Goal: Navigation & Orientation: Find specific page/section

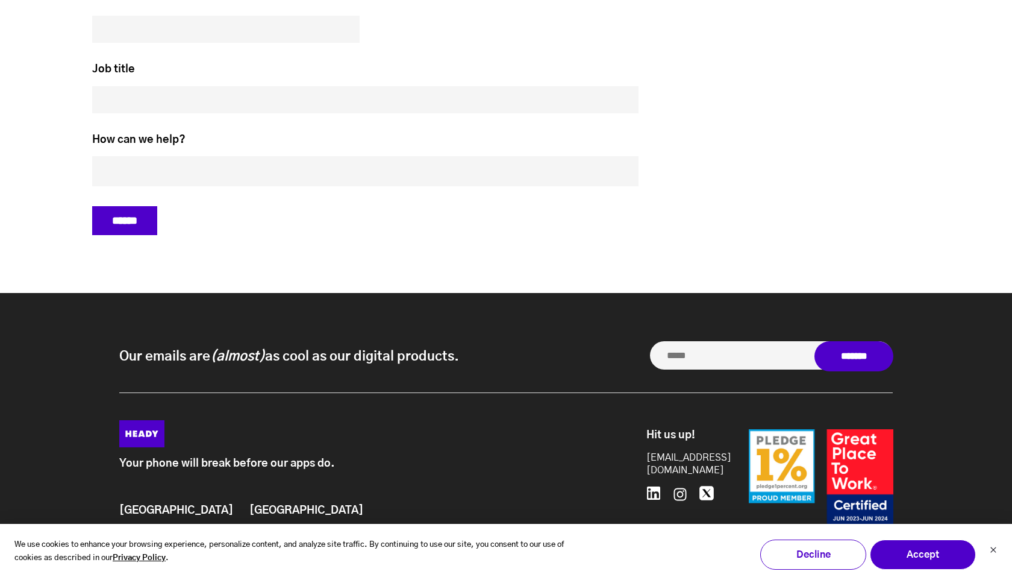
scroll to position [5498, 0]
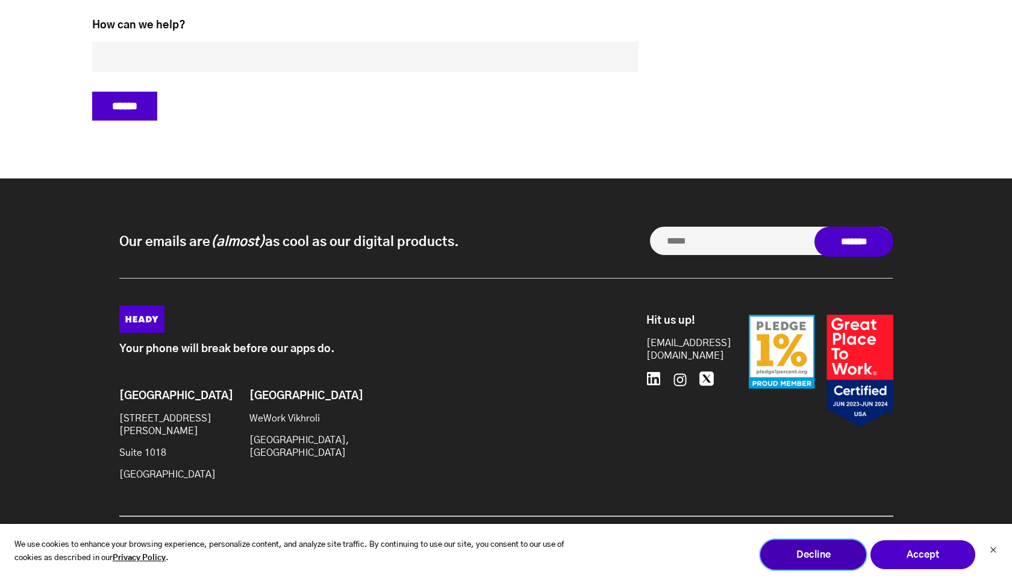
click at [826, 565] on button "Decline" at bounding box center [813, 554] width 106 height 30
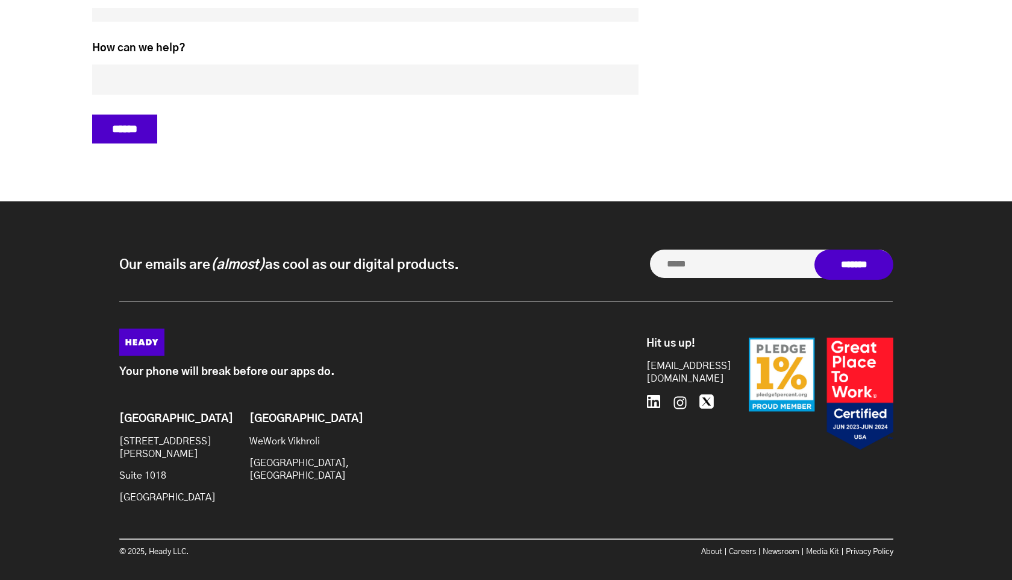
scroll to position [5498, 0]
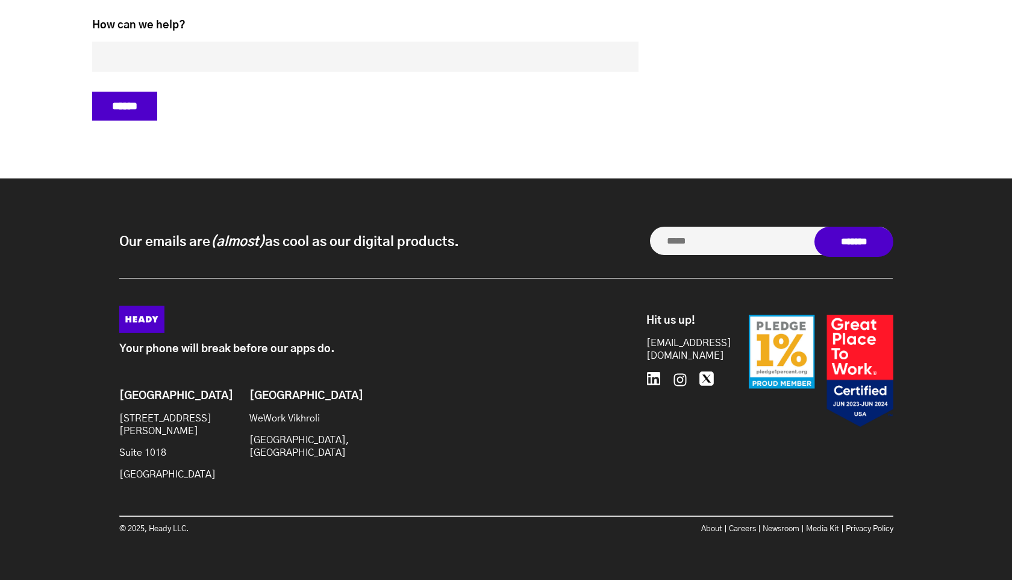
click at [653, 375] on icon at bounding box center [654, 378] width 14 height 14
click at [683, 373] on icon at bounding box center [680, 379] width 13 height 13
click at [706, 378] on icon at bounding box center [707, 378] width 14 height 14
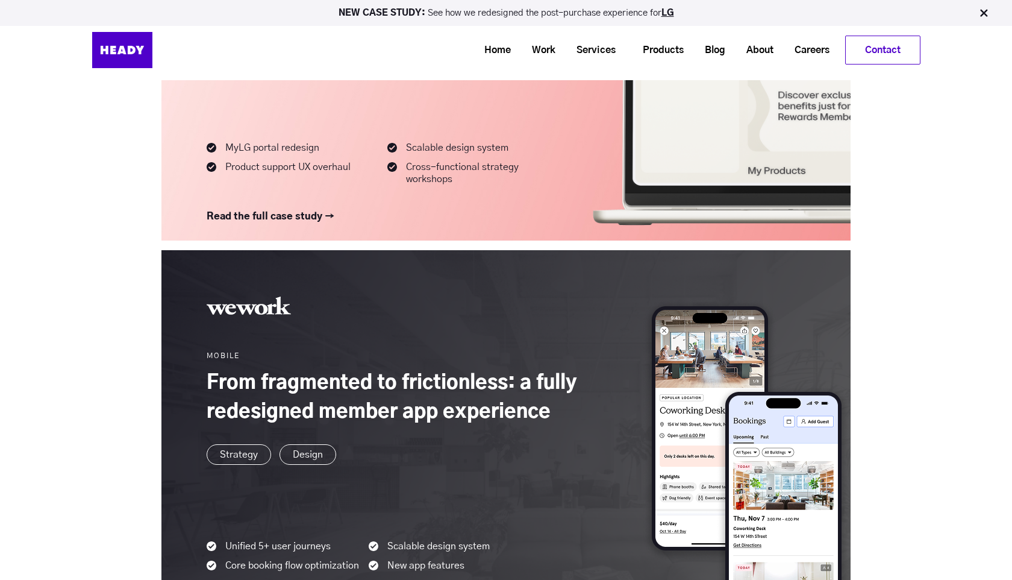
scroll to position [542, 0]
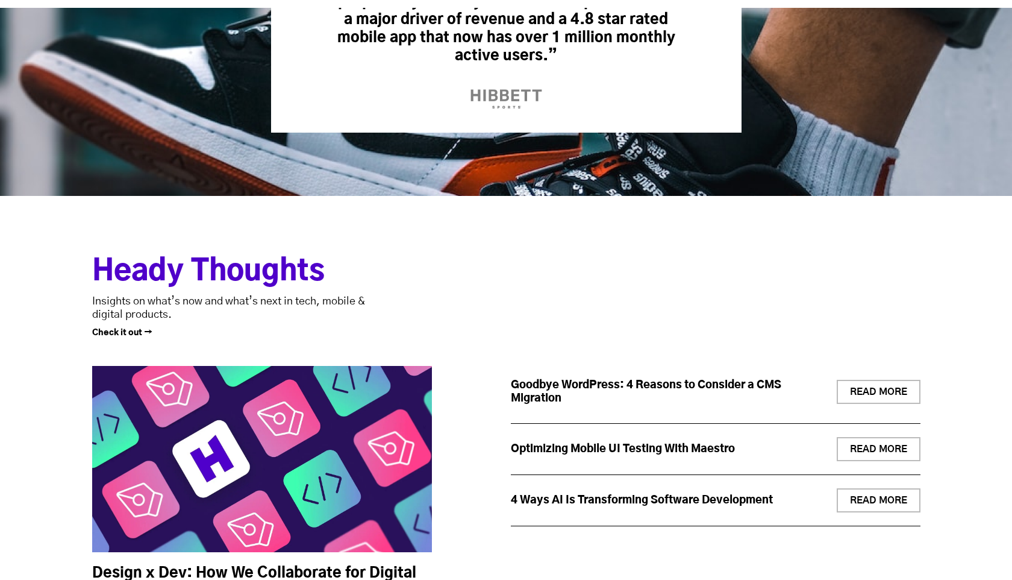
scroll to position [5498, 0]
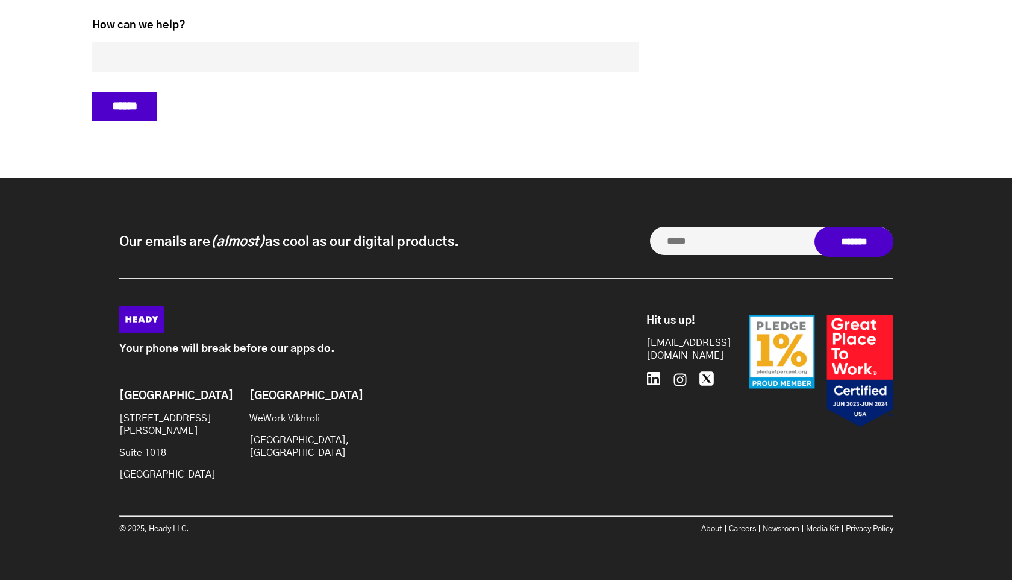
click at [656, 380] on icon at bounding box center [653, 378] width 13 height 13
click at [680, 377] on icon at bounding box center [680, 379] width 17 height 17
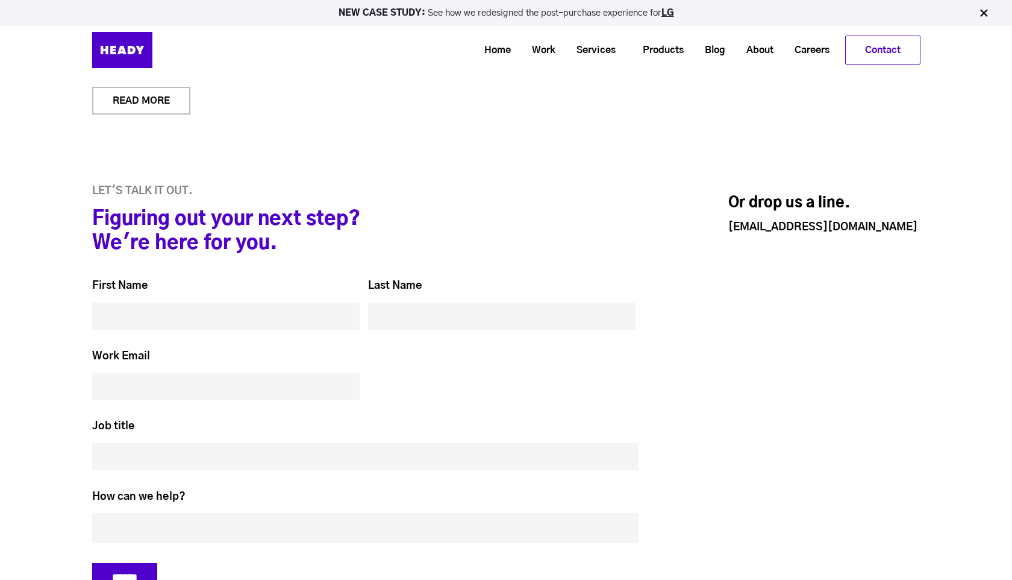
scroll to position [4818, 0]
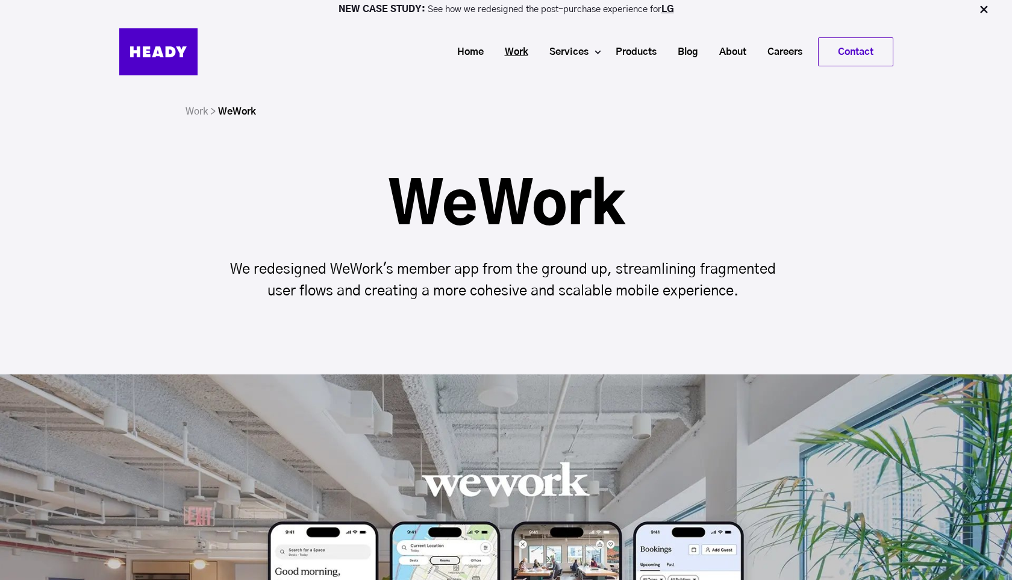
click at [521, 51] on link "Work" at bounding box center [512, 52] width 45 height 22
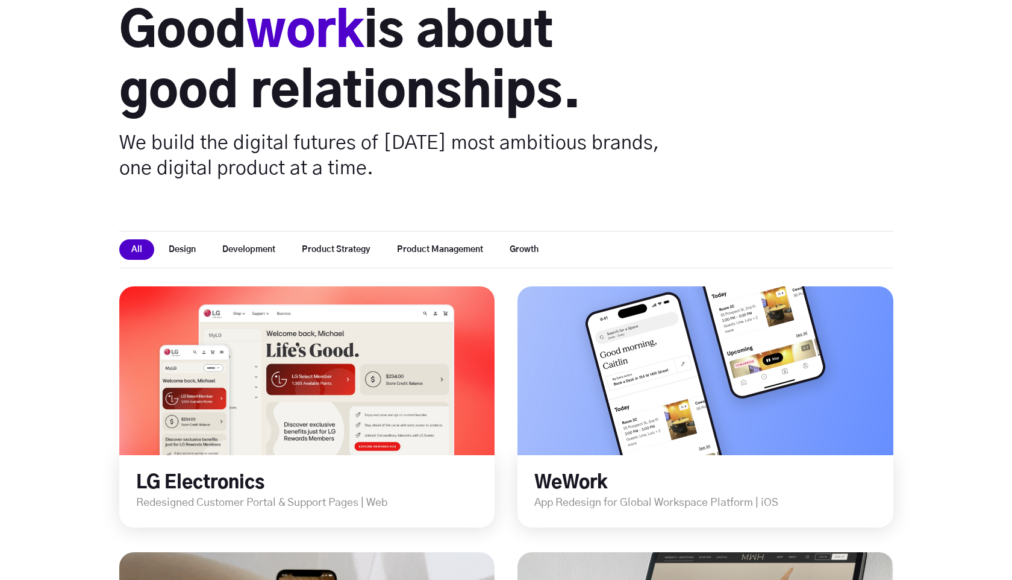
scroll to position [339, 0]
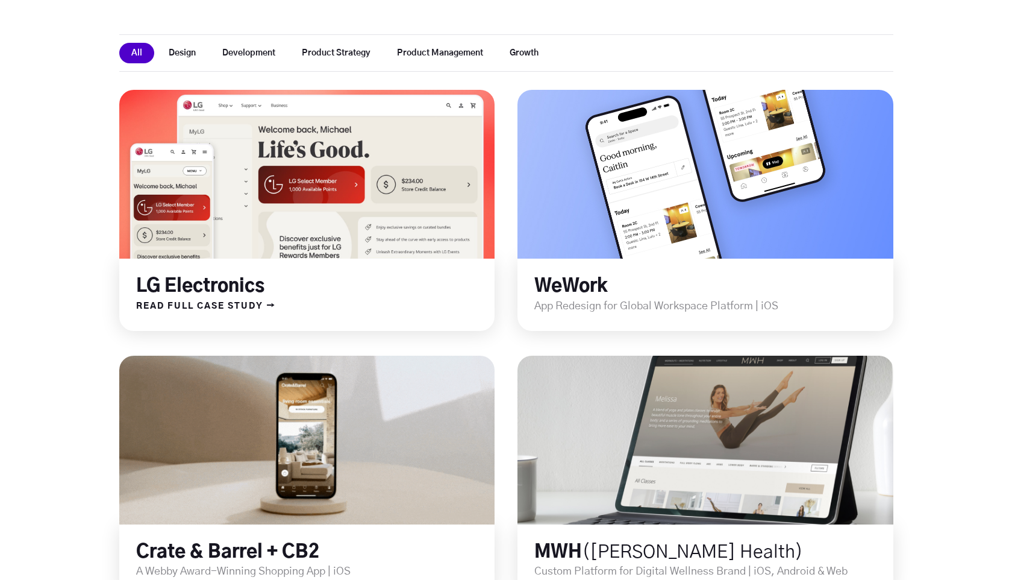
click at [325, 190] on link at bounding box center [306, 174] width 451 height 202
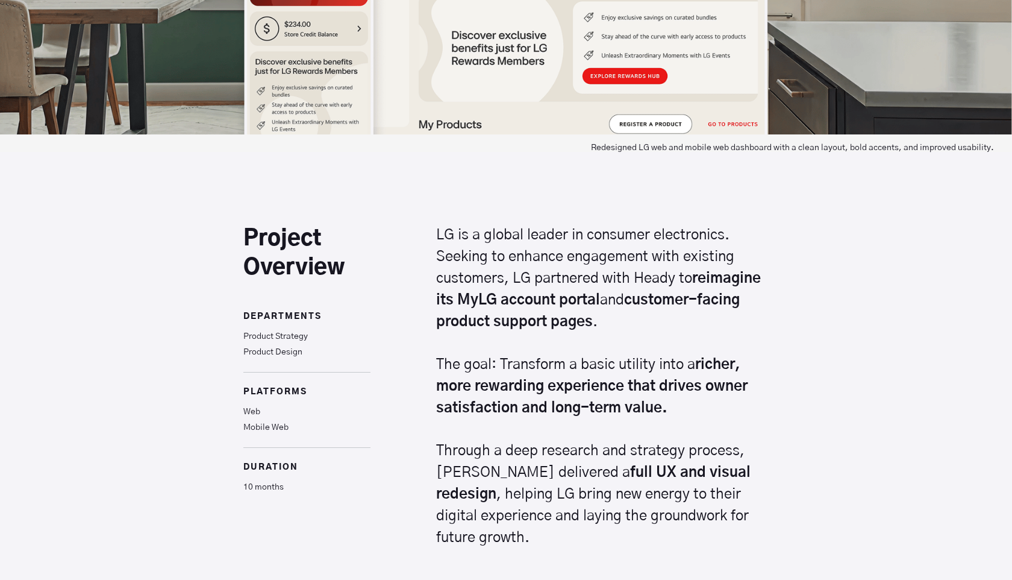
scroll to position [624, 0]
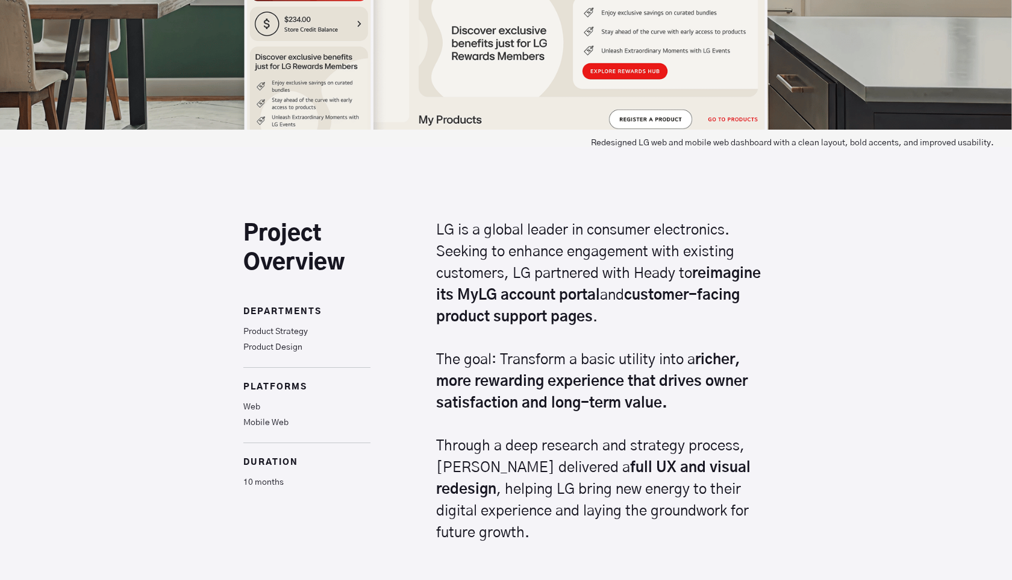
click at [274, 335] on p "Product Strategy Product Design" at bounding box center [306, 345] width 127 height 43
click at [271, 348] on p "Product Strategy Product Design" at bounding box center [306, 345] width 127 height 43
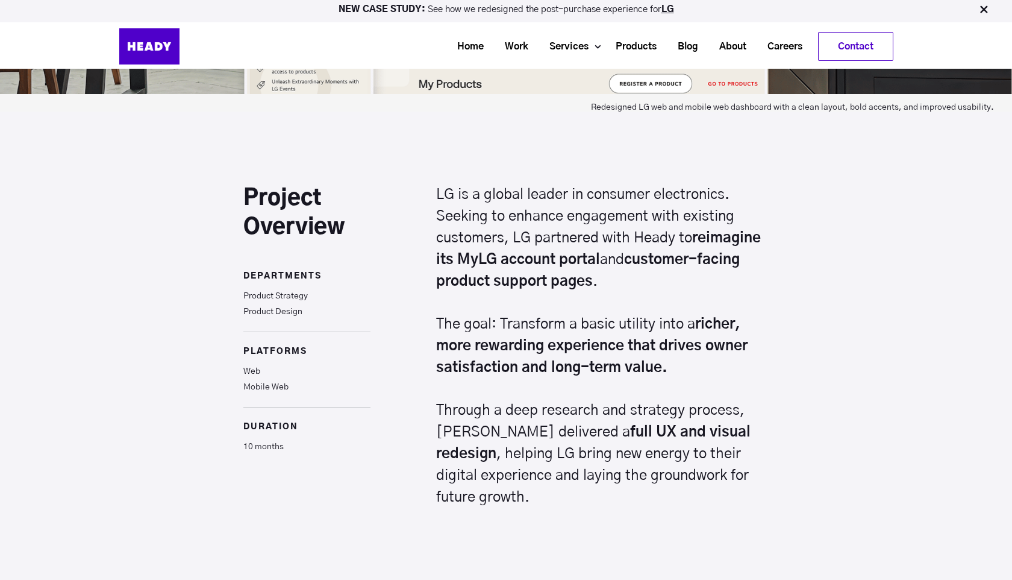
scroll to position [0, 0]
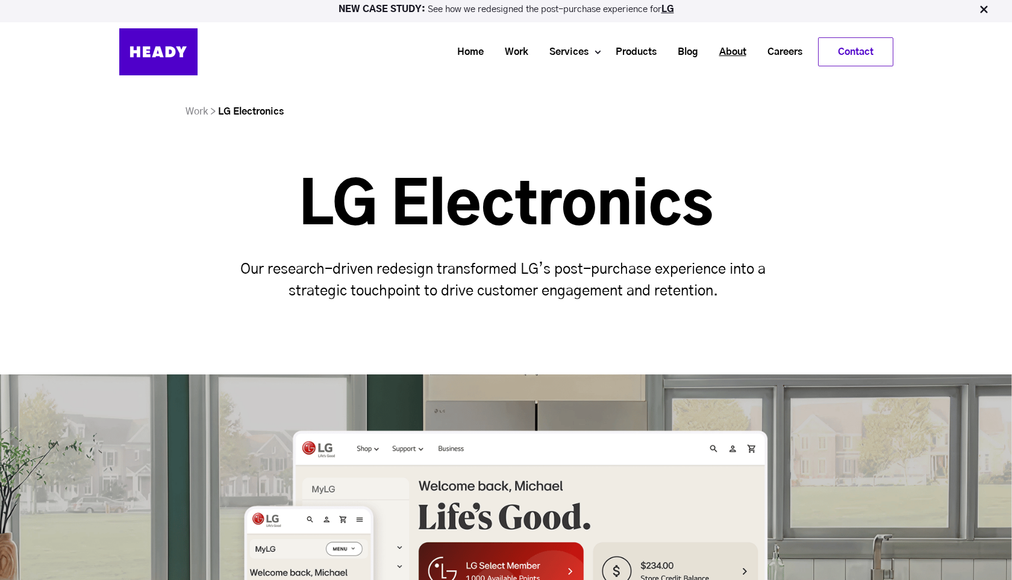
click at [737, 49] on link "About" at bounding box center [728, 52] width 48 height 22
